Goal: Contribute content

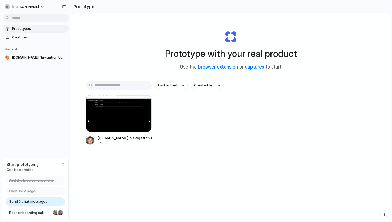
click at [21, 171] on span "Get free credits" at bounding box center [23, 169] width 32 height 5
click at [105, 124] on div at bounding box center [119, 113] width 66 height 37
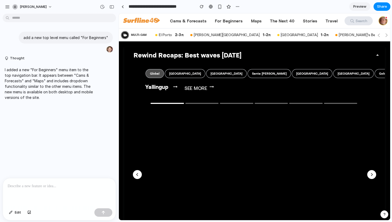
click at [32, 188] on p at bounding box center [59, 186] width 103 height 6
click at [56, 183] on p at bounding box center [59, 186] width 103 height 6
